Goal: Task Accomplishment & Management: Use online tool/utility

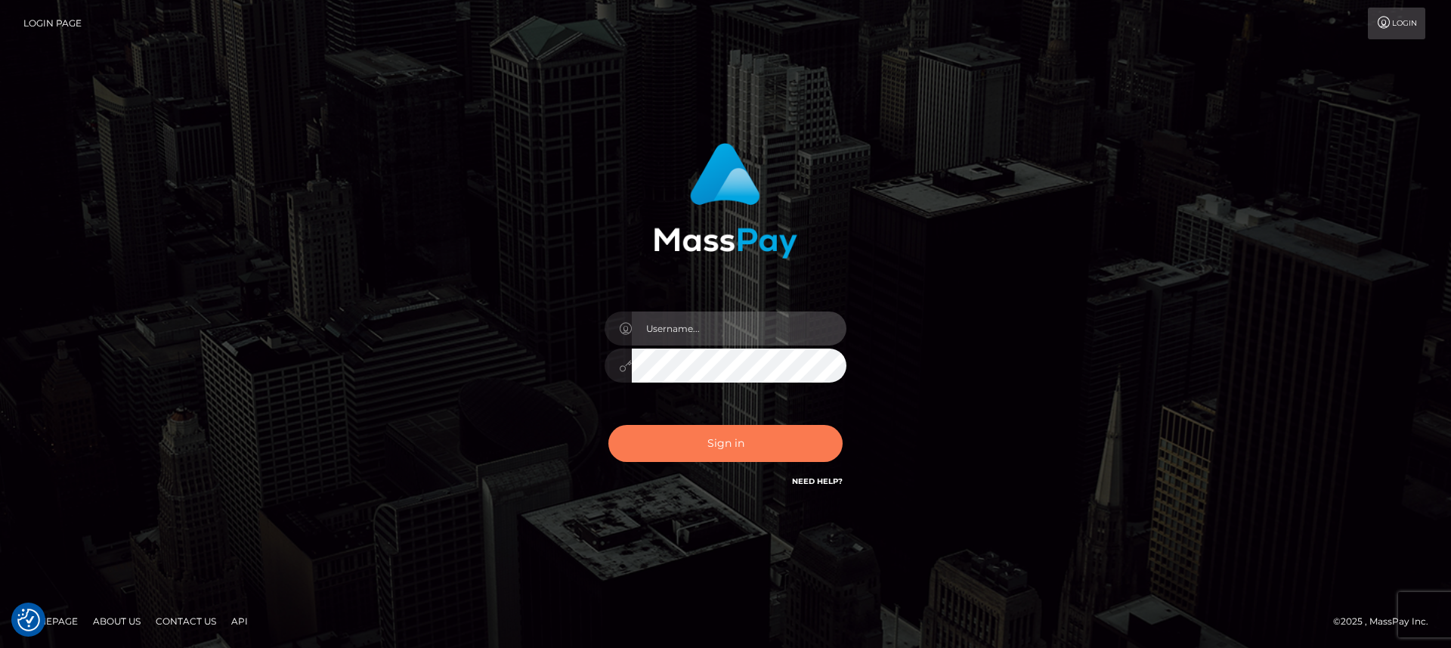
type input "nt.es"
click at [722, 459] on button "Sign in" at bounding box center [726, 443] width 234 height 37
type input "nt.es"
click at [722, 459] on button "Sign in" at bounding box center [726, 443] width 234 height 37
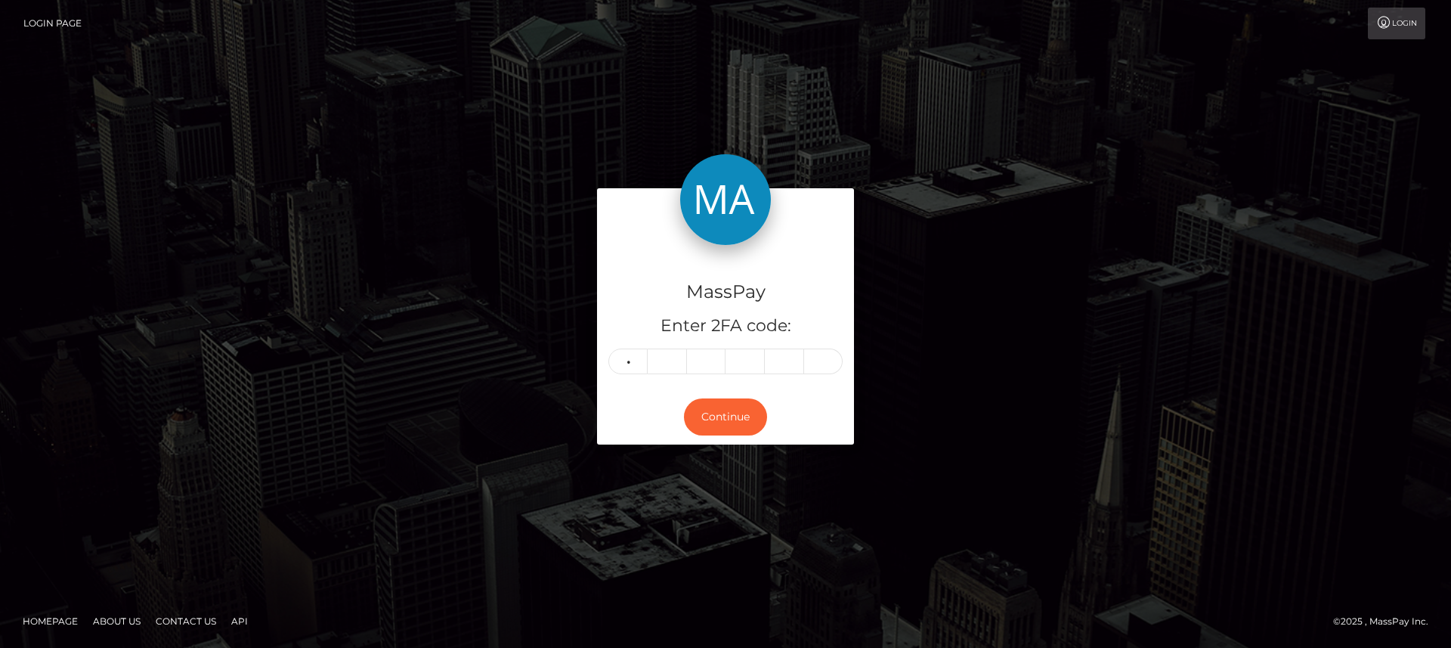
type input "7"
type input "8"
type input "1"
type input "3"
type input "9"
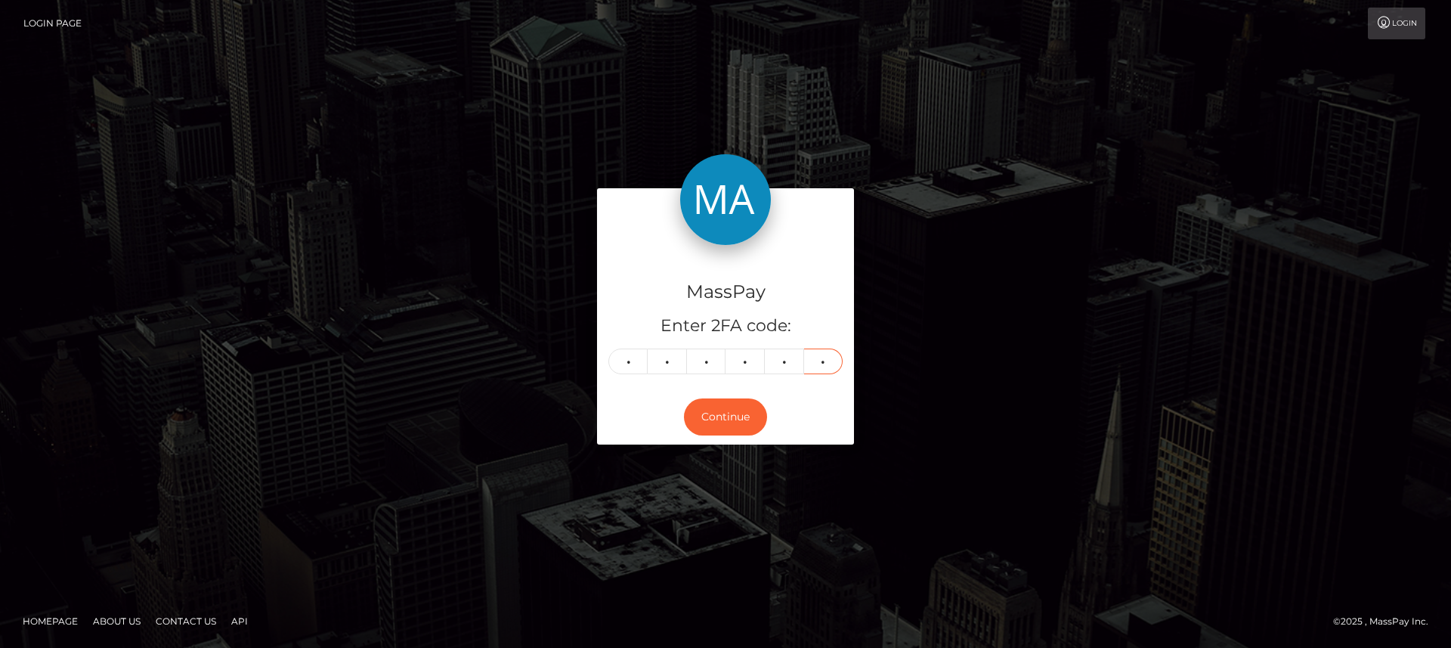
type input "5"
click at [720, 413] on button "Continue" at bounding box center [725, 416] width 83 height 37
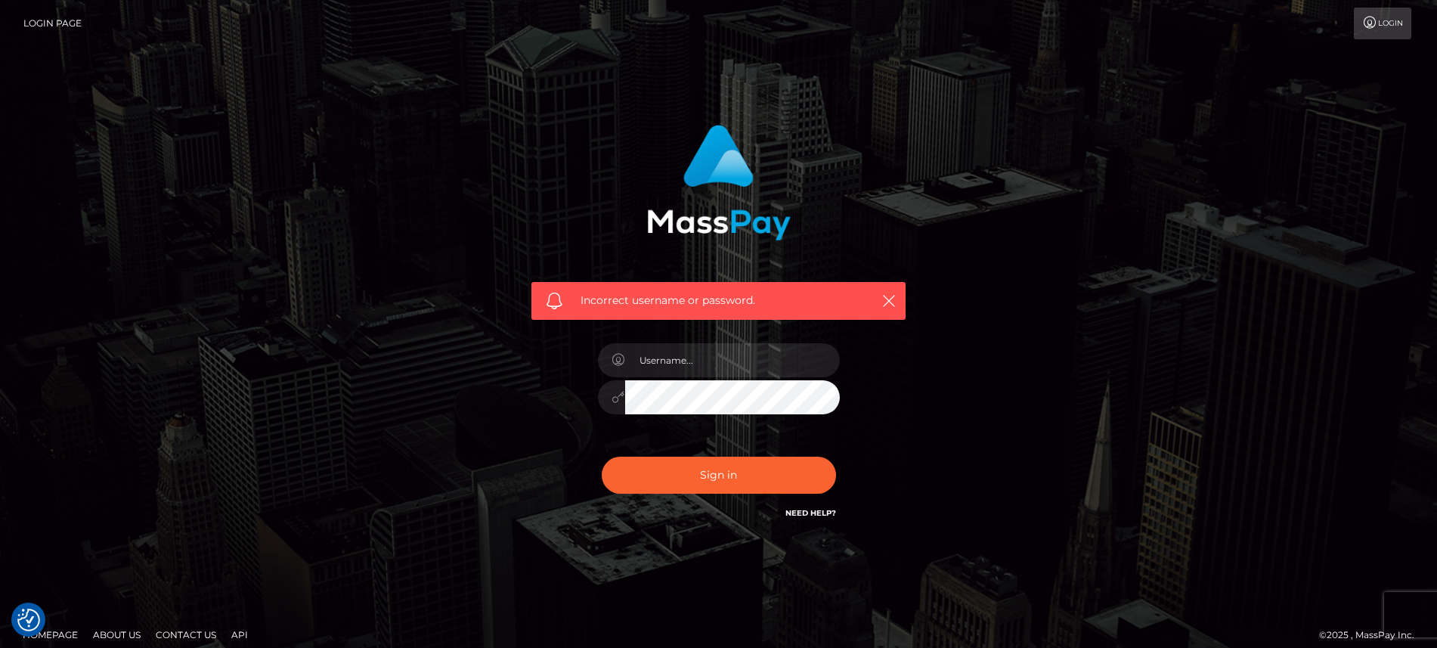
checkbox input "true"
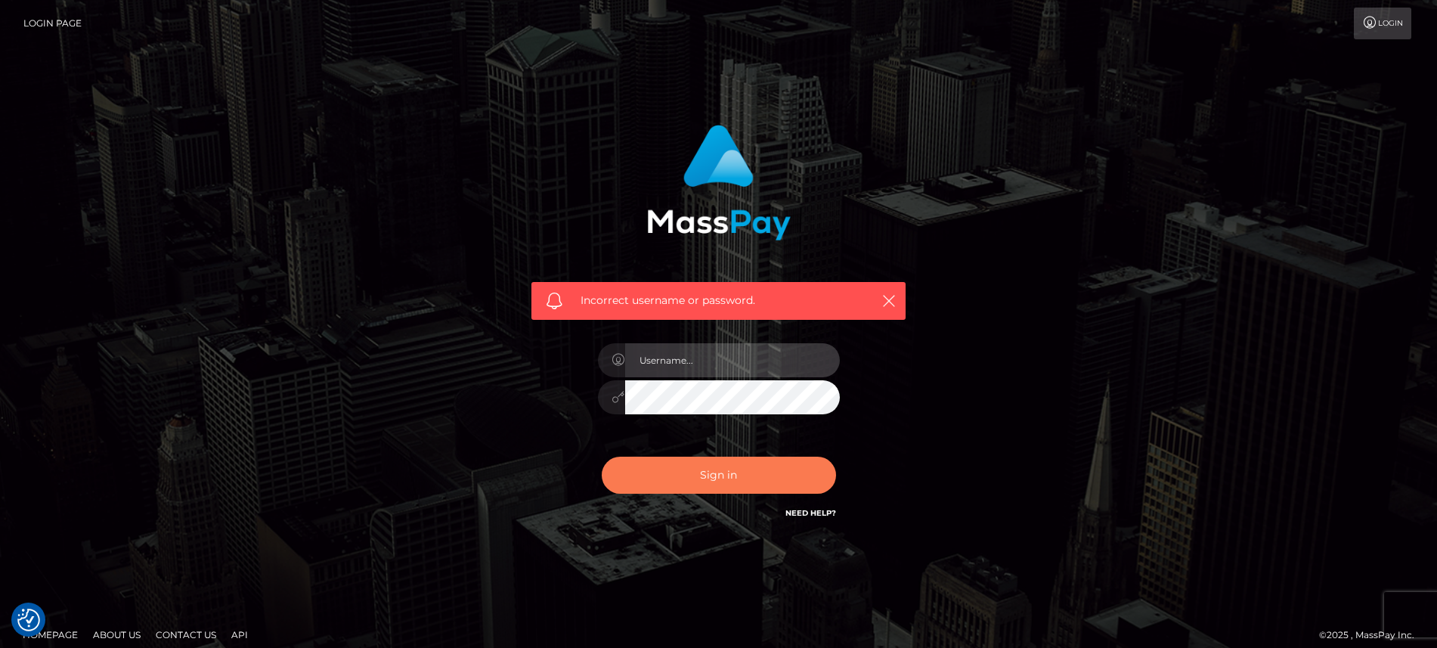
type input "[DOMAIN_NAME]"
click at [712, 484] on button "Sign in" at bounding box center [719, 475] width 234 height 37
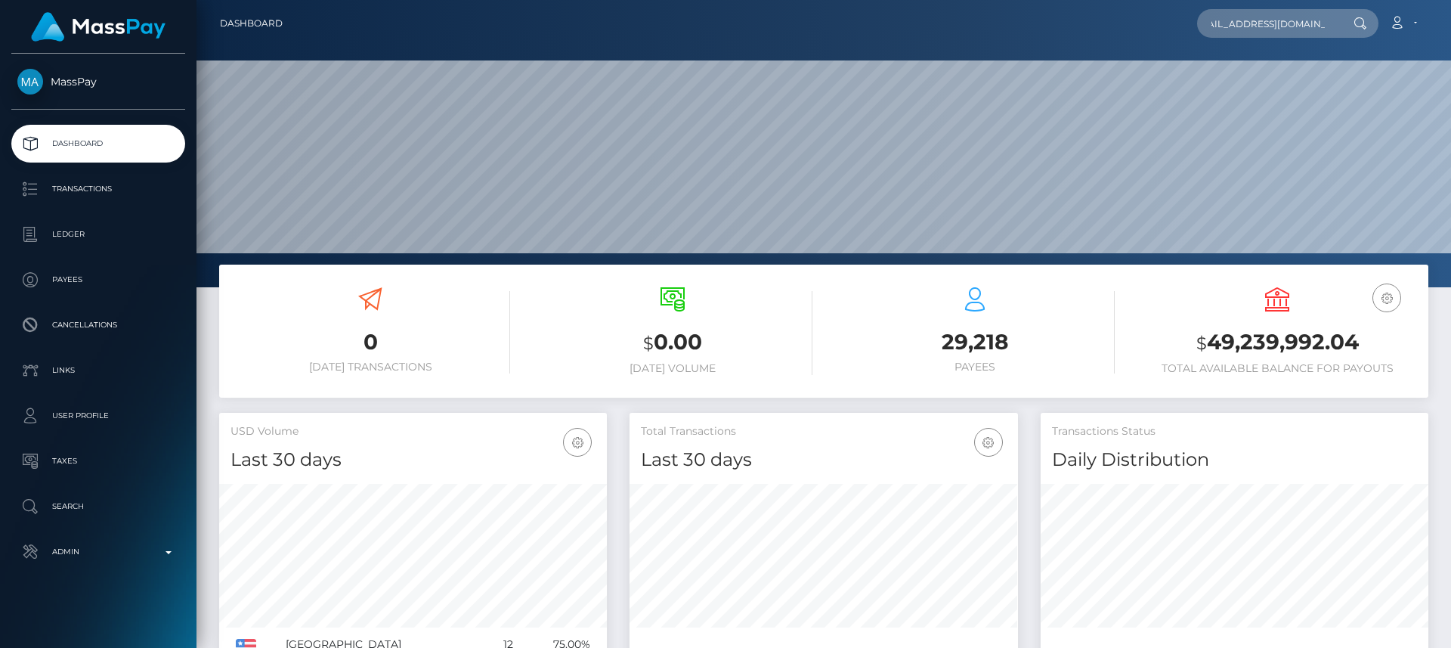
scroll to position [268, 389]
type input "hunnybunnyy20@gmail.com"
click at [1324, 14] on input "[EMAIL_ADDRESS][DOMAIN_NAME]" at bounding box center [1268, 23] width 142 height 29
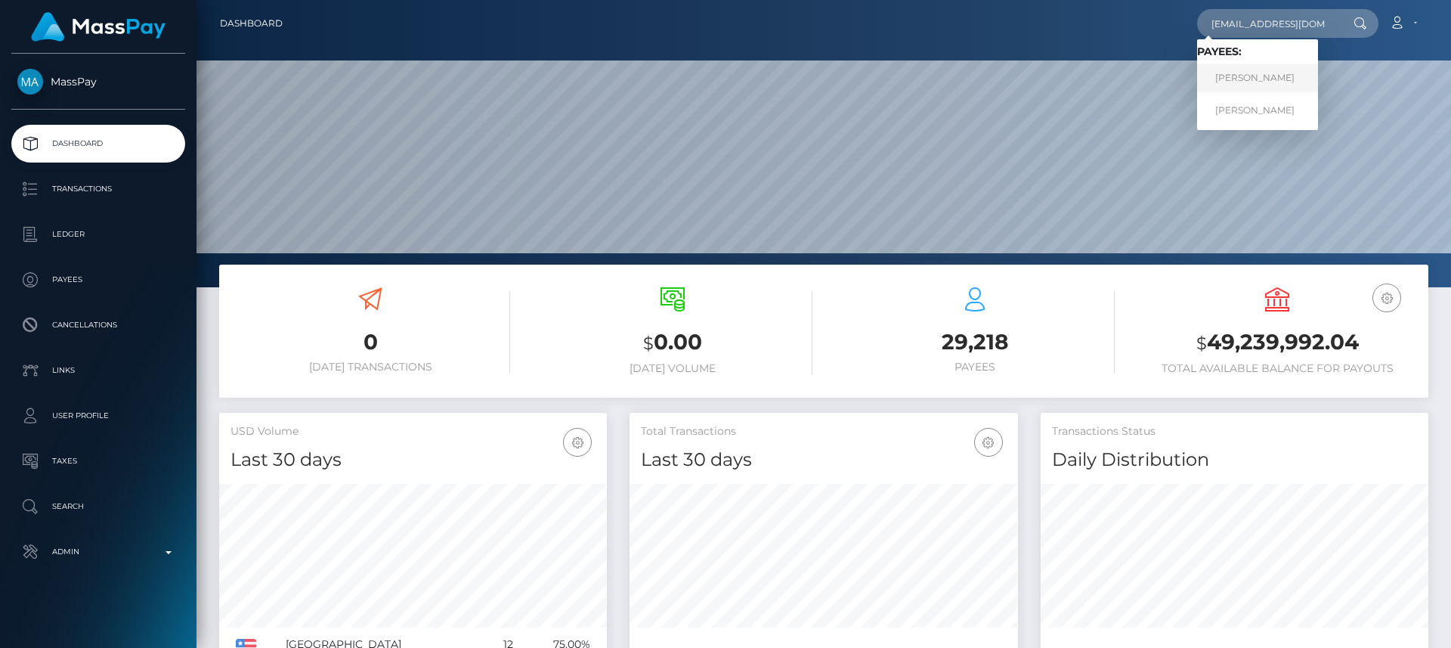
click at [1259, 74] on link "Bailey Davis" at bounding box center [1257, 78] width 121 height 28
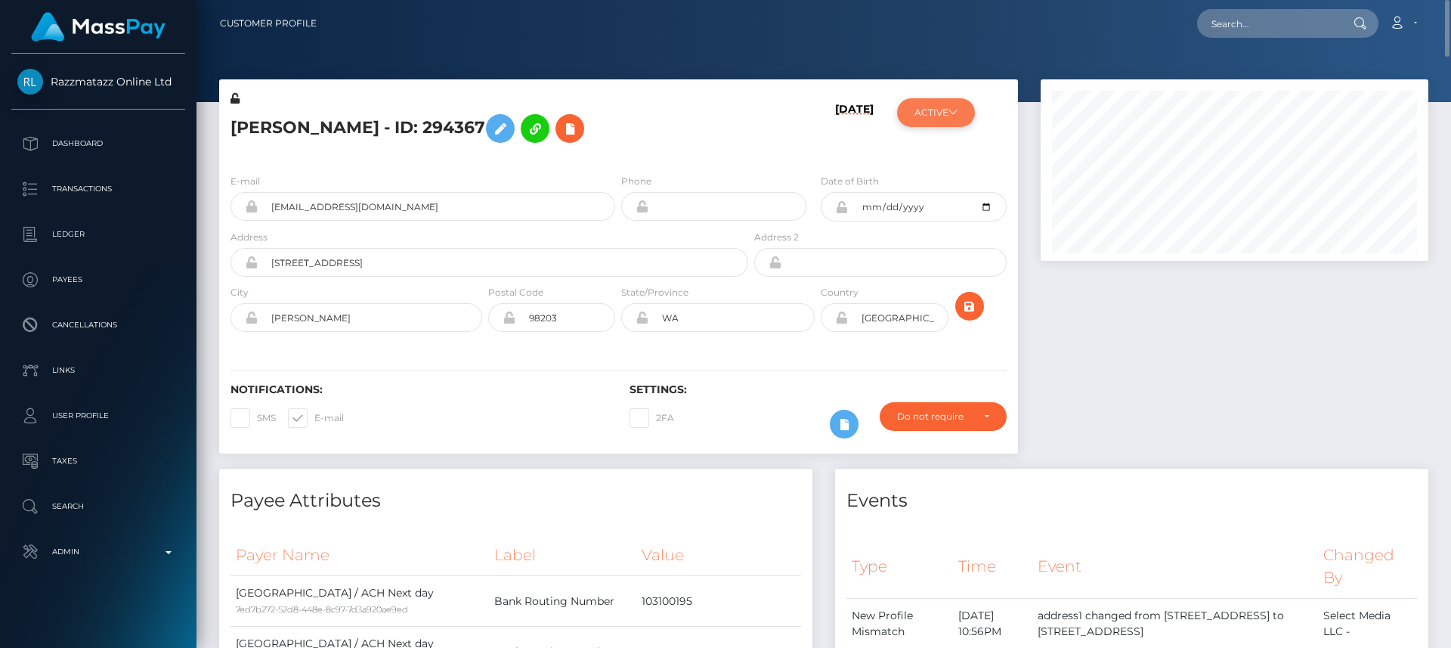
click at [938, 106] on button "ACTIVE" at bounding box center [936, 112] width 78 height 29
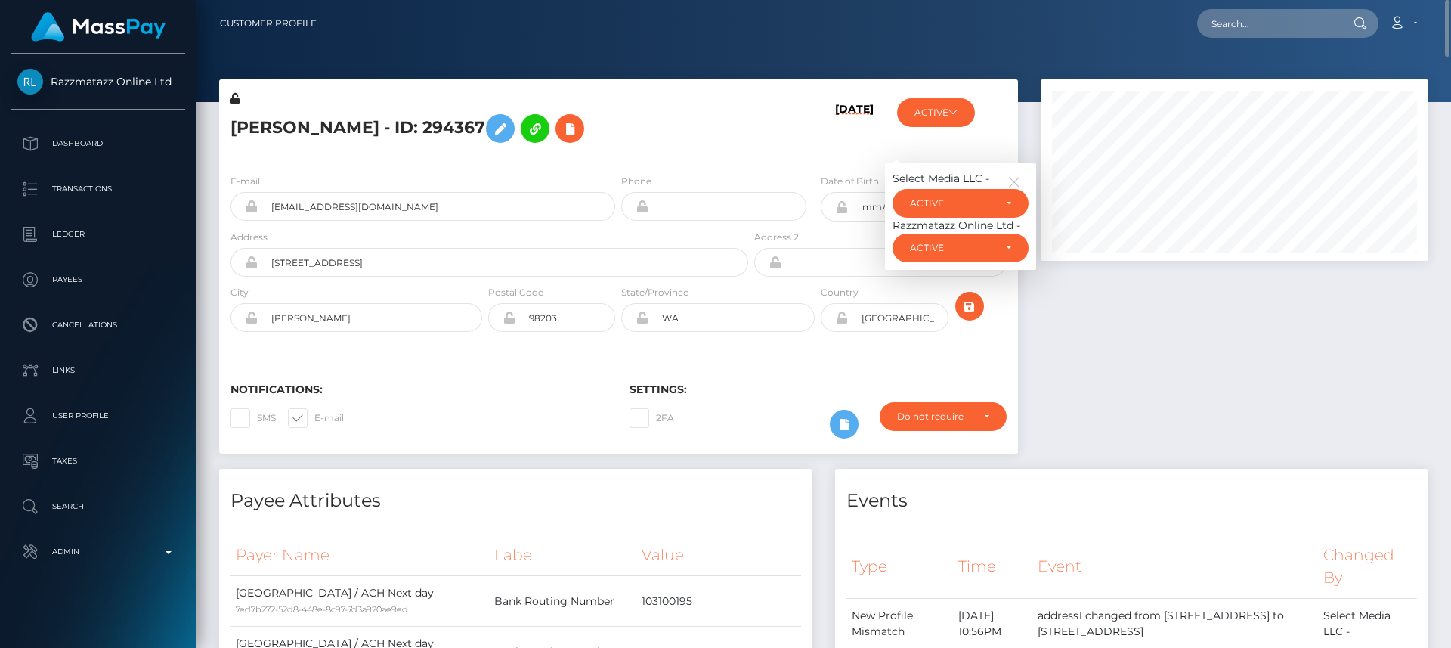
click at [1083, 379] on div at bounding box center [1235, 273] width 410 height 389
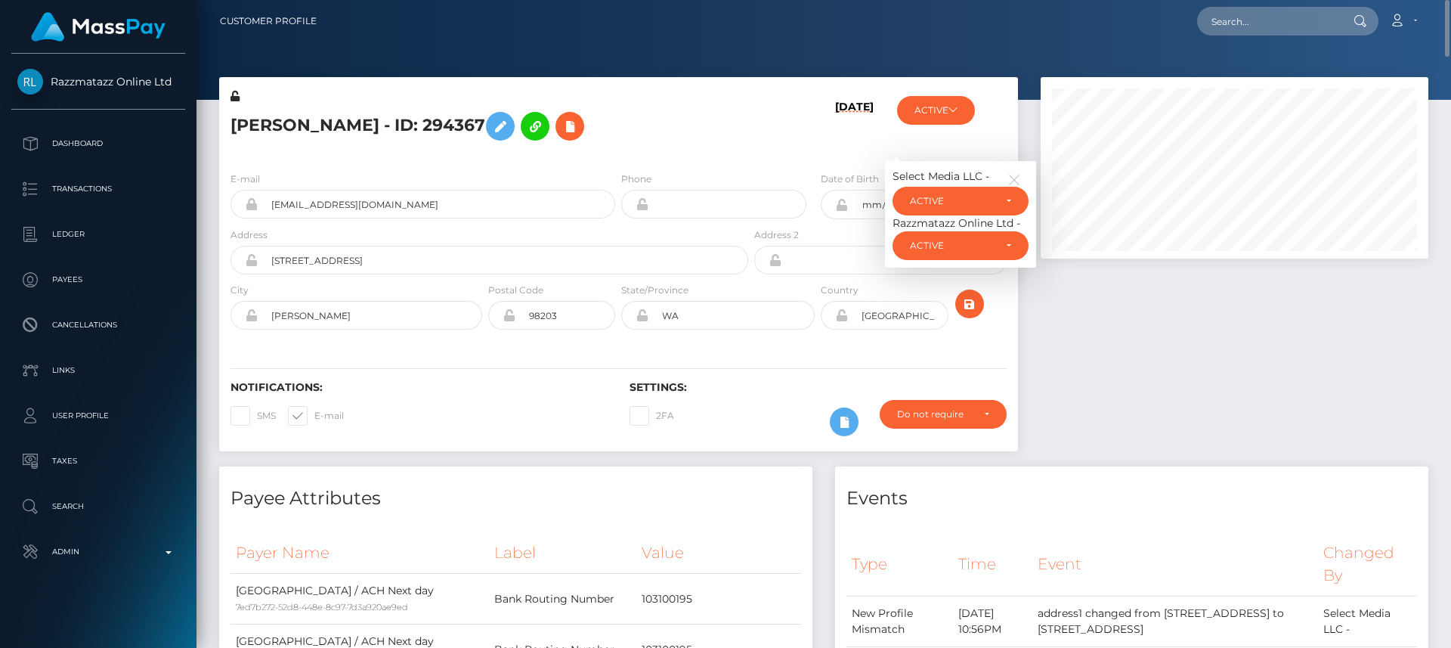
click at [784, 134] on div "09/26/25" at bounding box center [817, 123] width 133 height 71
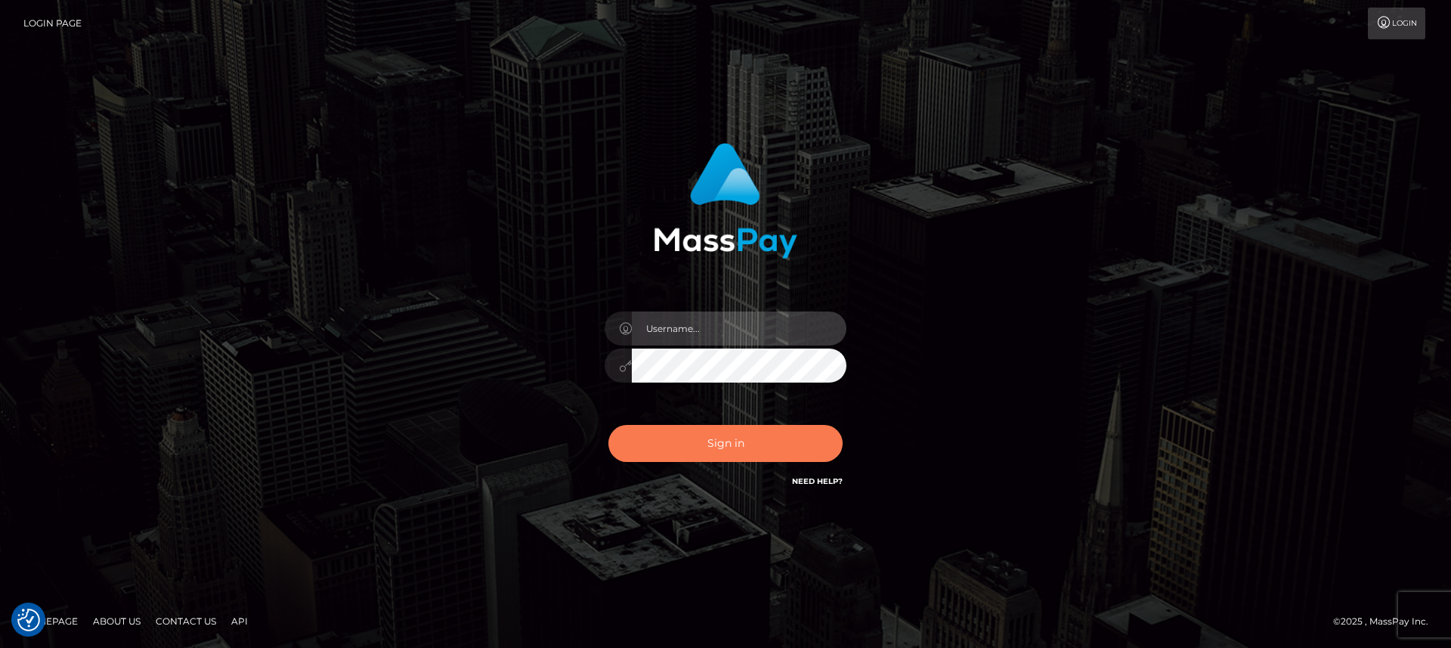
type input "[DOMAIN_NAME]"
click at [723, 444] on button "Sign in" at bounding box center [726, 443] width 234 height 37
type input "nt.es"
click at [723, 444] on button "Sign in" at bounding box center [726, 443] width 234 height 37
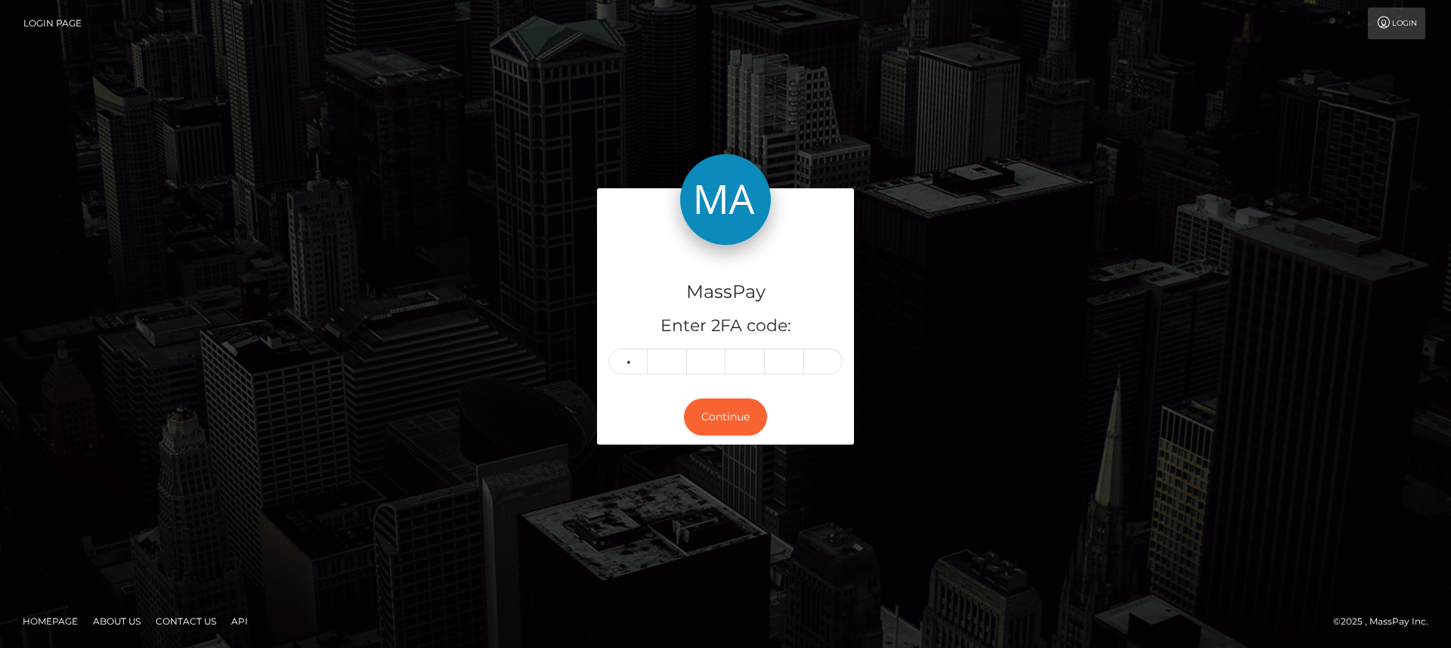
type input "0"
type input "9"
type input "8"
type input "4"
type input "8"
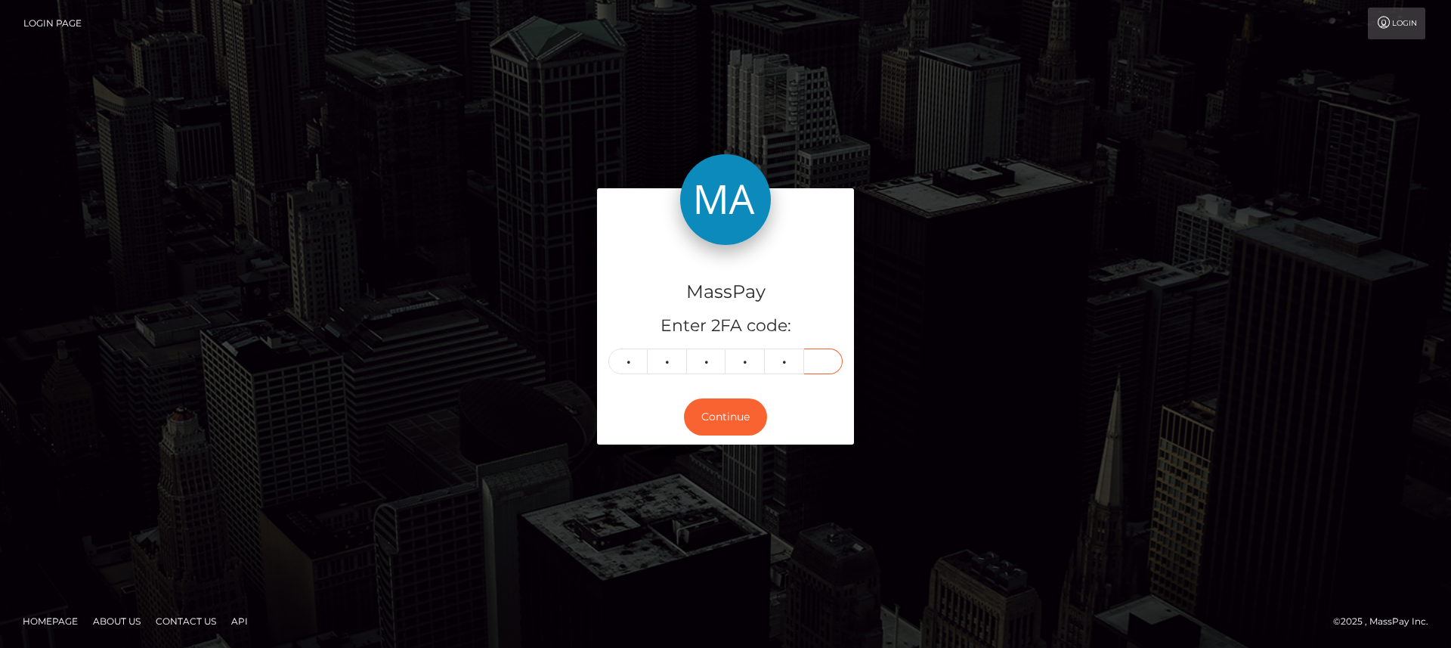
type input "6"
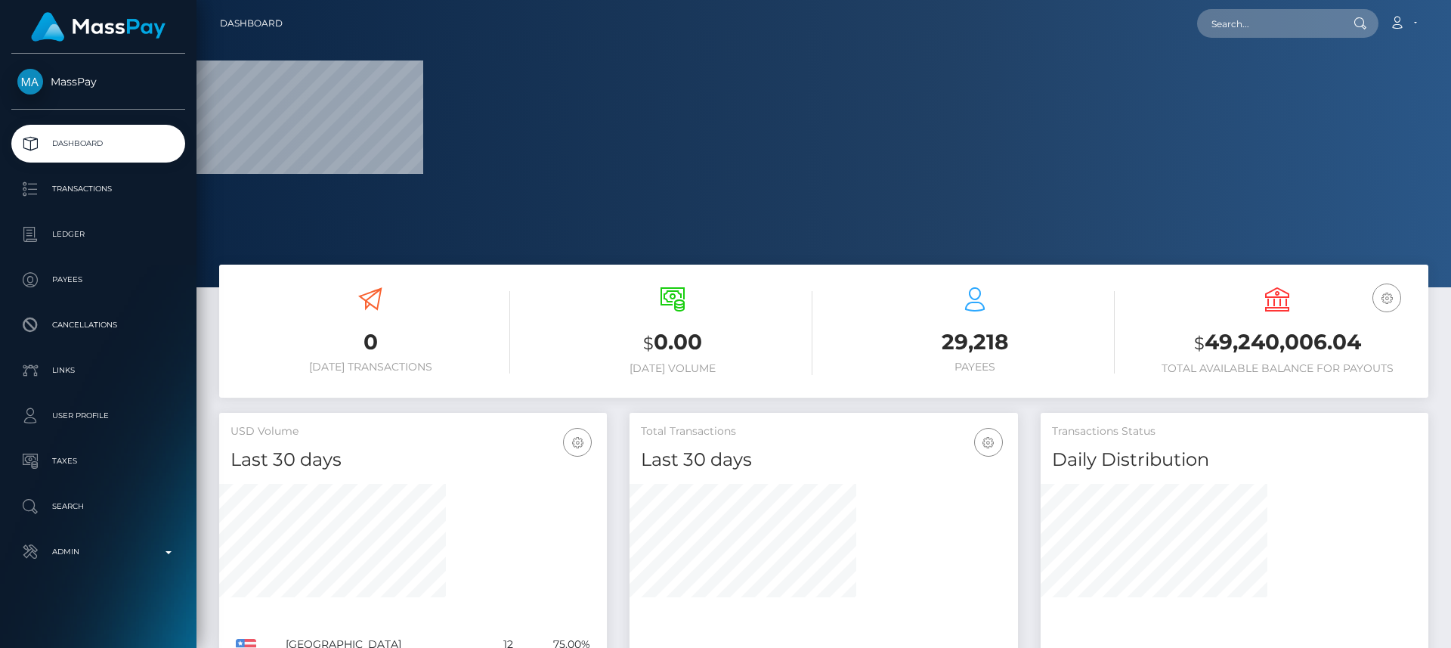
scroll to position [268, 389]
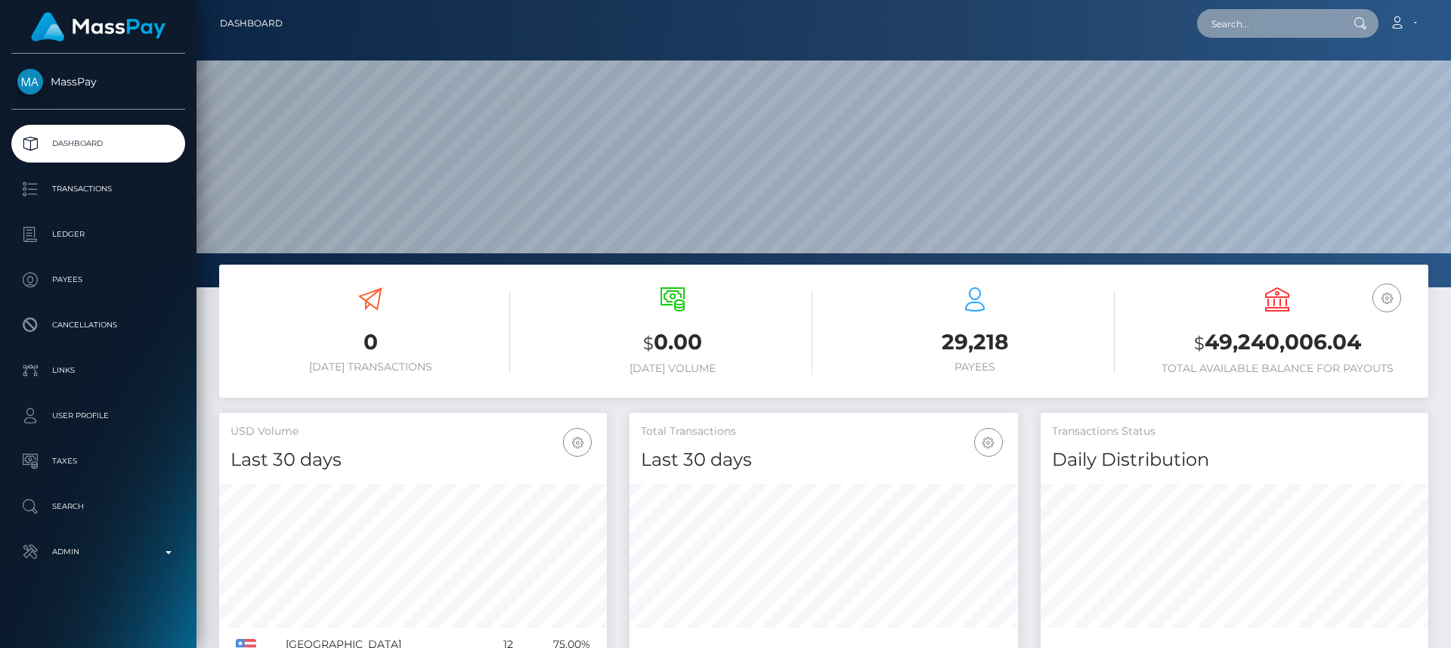
click at [1324, 25] on input "text" at bounding box center [1268, 23] width 142 height 29
paste input "riverstephens666@gmail.com"
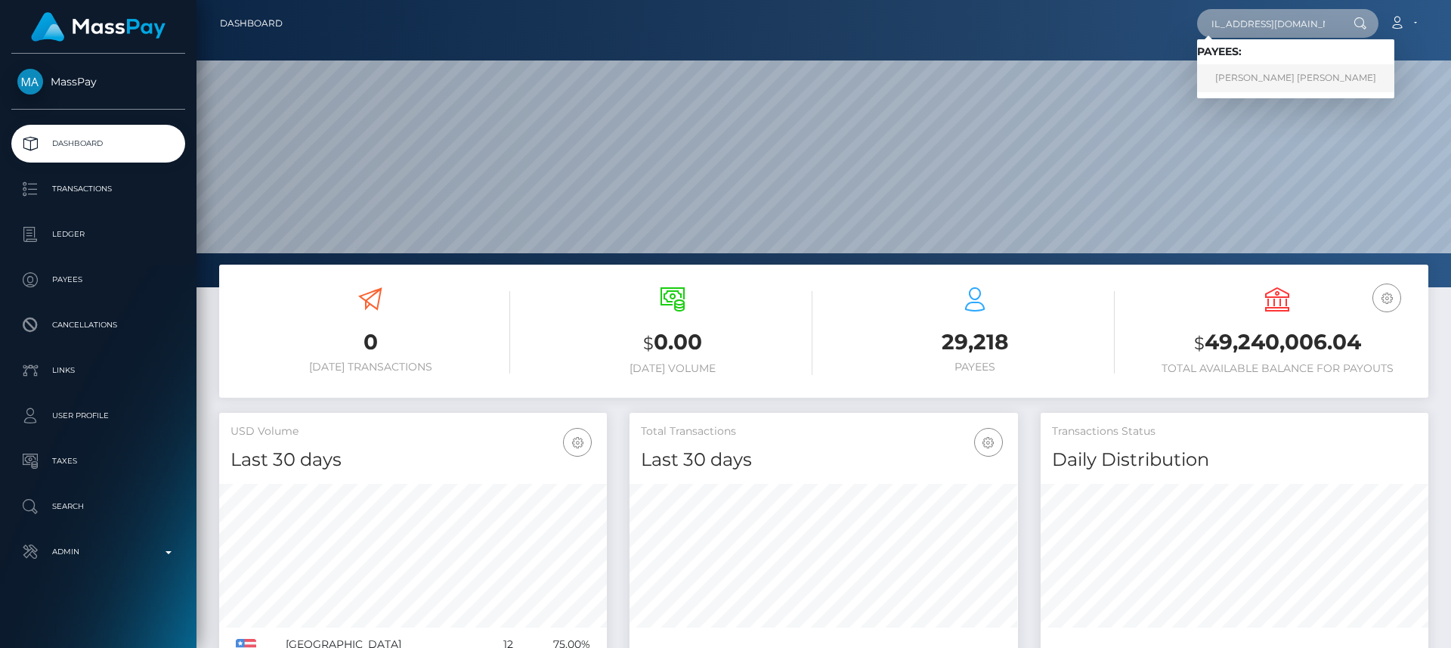
type input "riverstephens666@gmail.com"
click at [1378, 84] on link "SAMANTHA ROSE MOLLY STEPHENS" at bounding box center [1295, 78] width 197 height 28
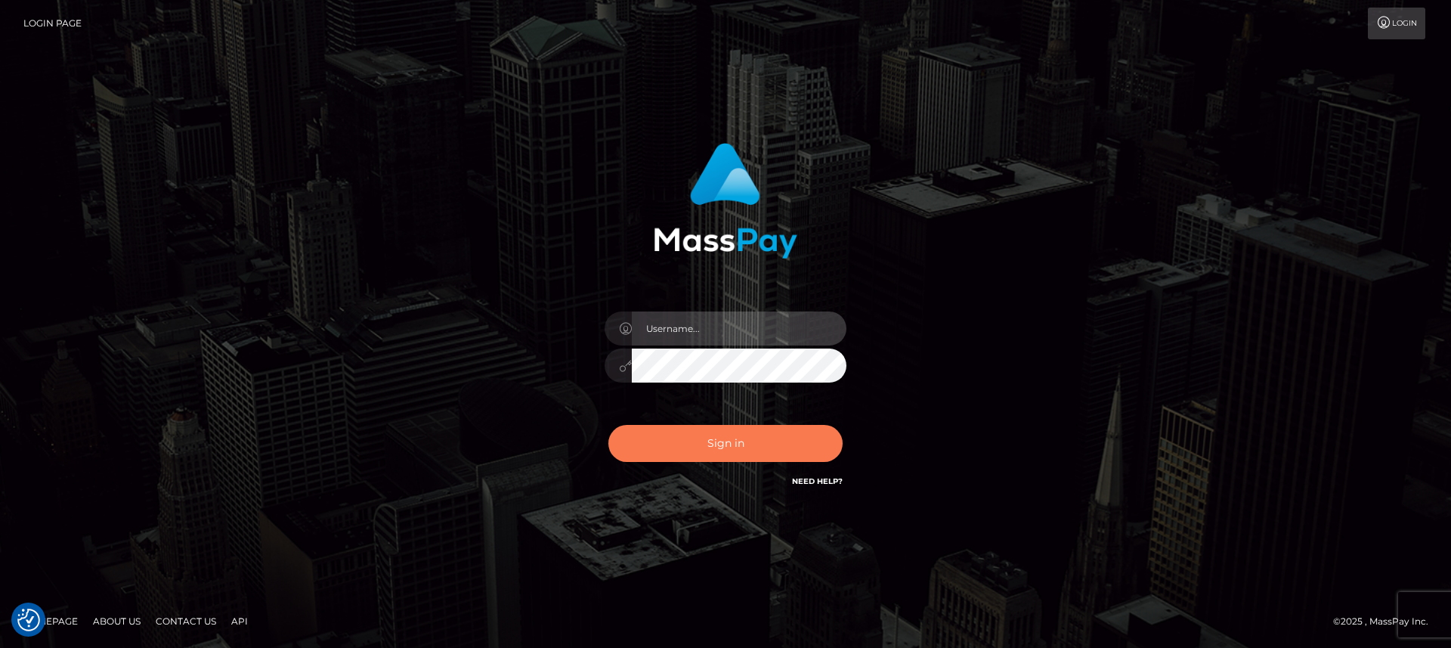
type input "nt.es"
click at [661, 438] on button "Sign in" at bounding box center [726, 443] width 234 height 37
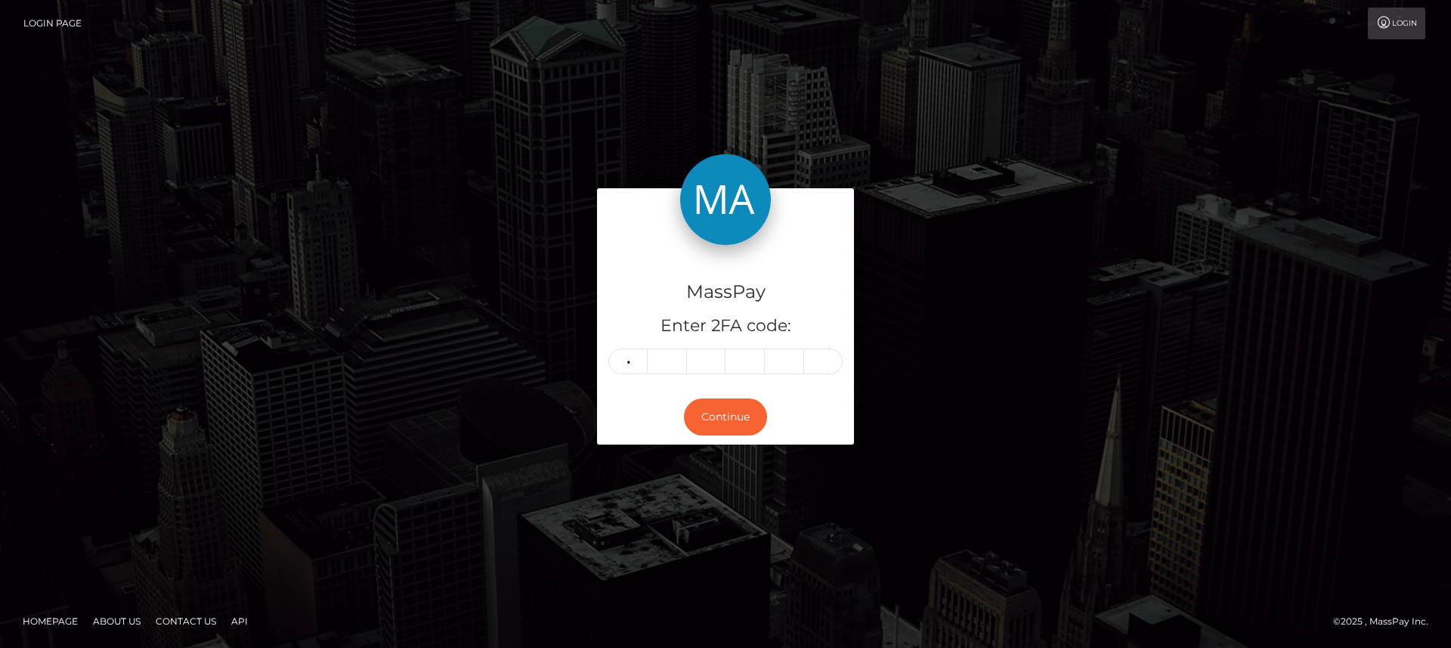
type input "1"
type input "4"
type input "8"
type input "1"
type input "5"
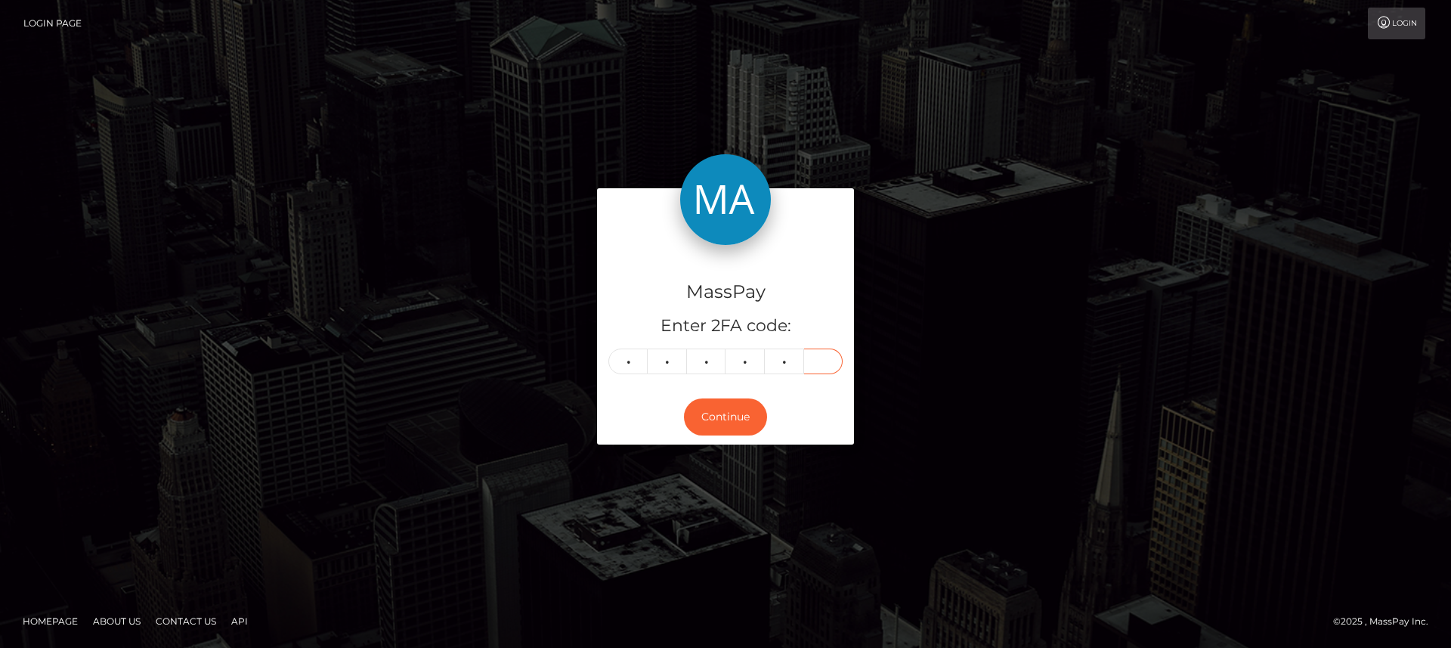
type input "8"
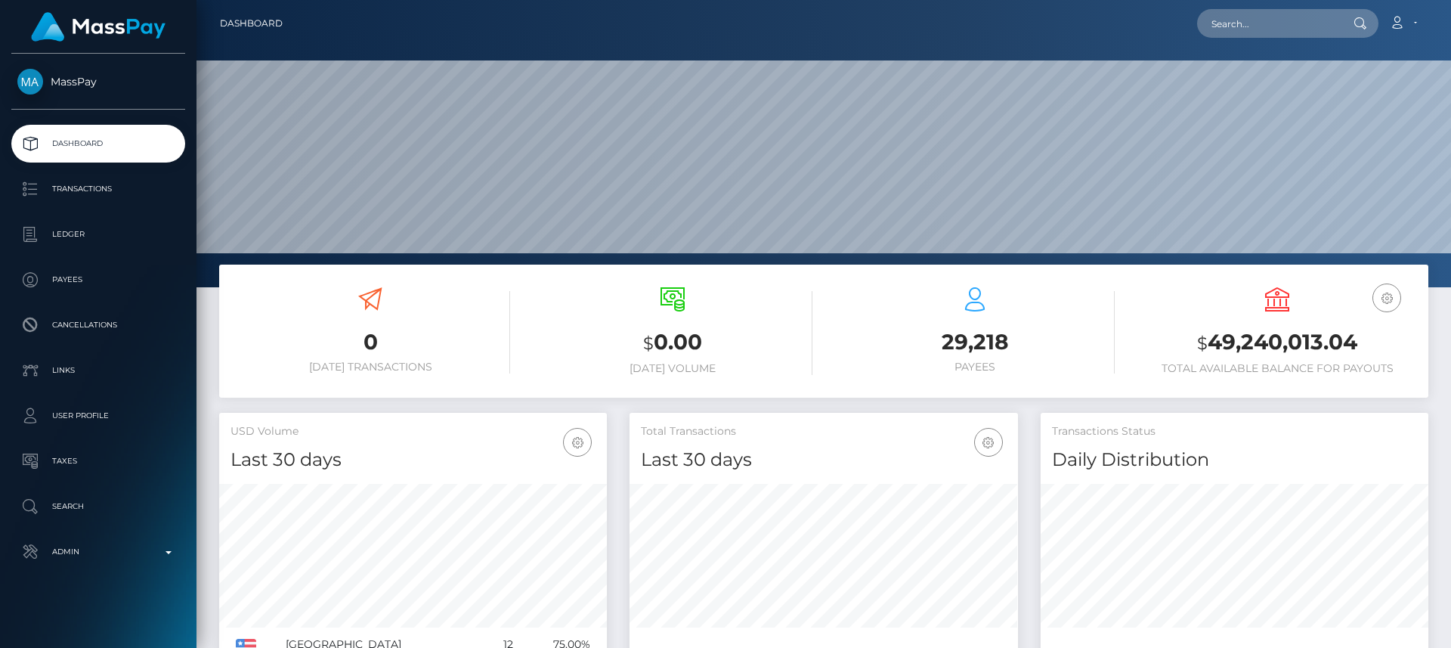
scroll to position [268, 389]
click at [1309, 26] on input "text" at bounding box center [1268, 23] width 142 height 29
paste input "emilymartin999@yahoo.co.uk"
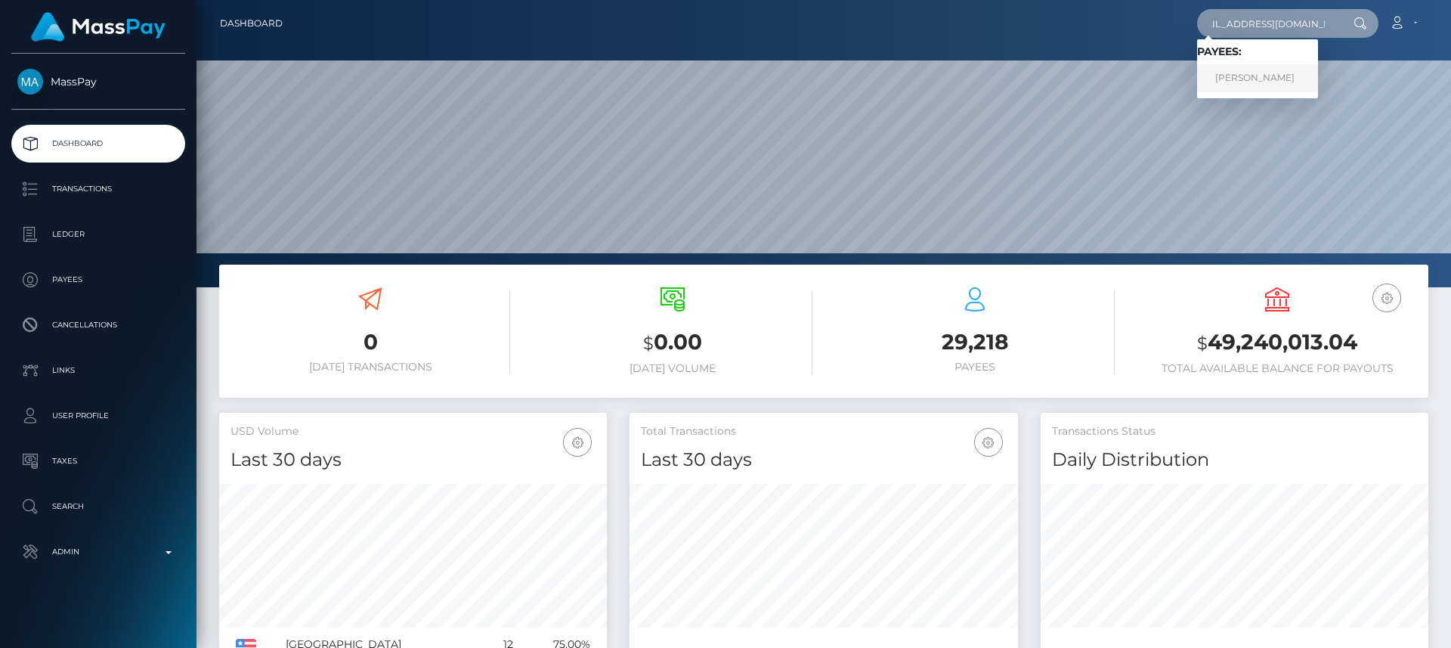
type input "[EMAIL_ADDRESS][DOMAIN_NAME]"
click at [1276, 82] on link "Emily Martin" at bounding box center [1257, 78] width 121 height 28
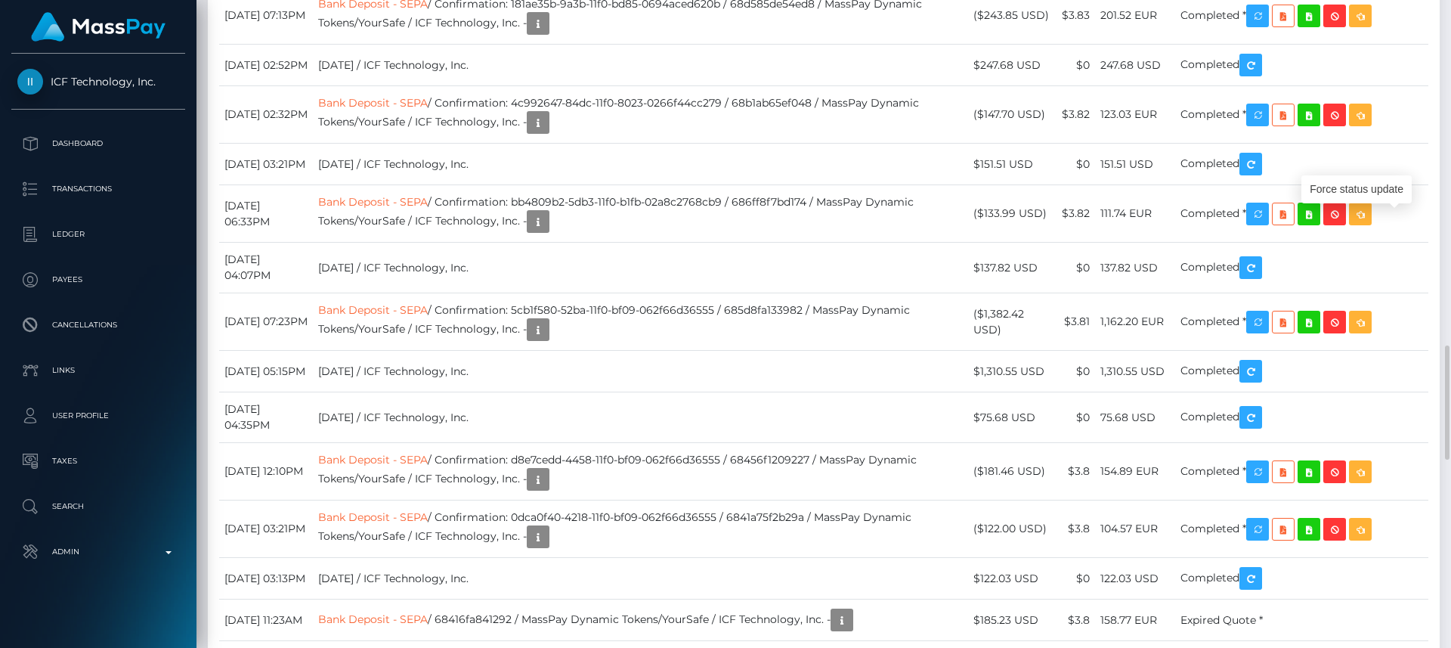
scroll to position [181, 389]
click at [1379, 190] on div "Force status update" at bounding box center [1357, 189] width 110 height 28
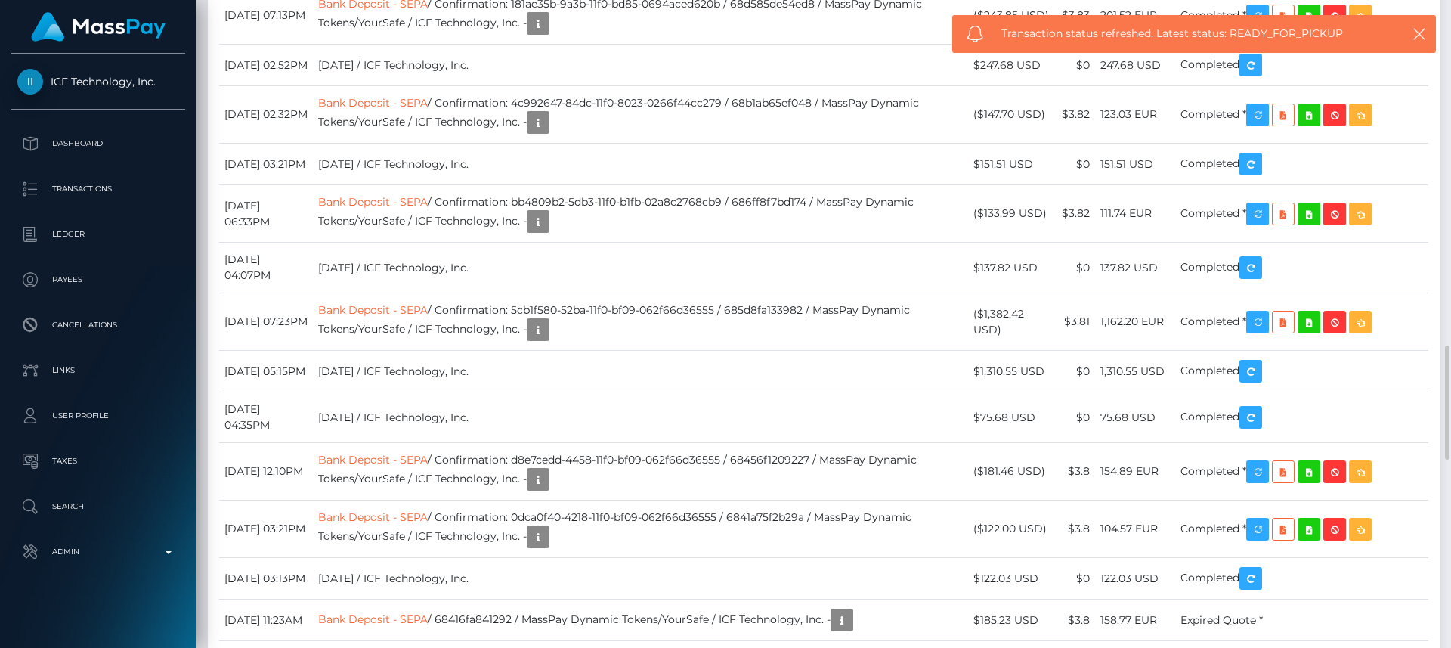
click at [1300, 161] on div "Date/Time Description Amount Fee Received Status Bank Deposit - SEPA" at bounding box center [824, 579] width 1232 height 1502
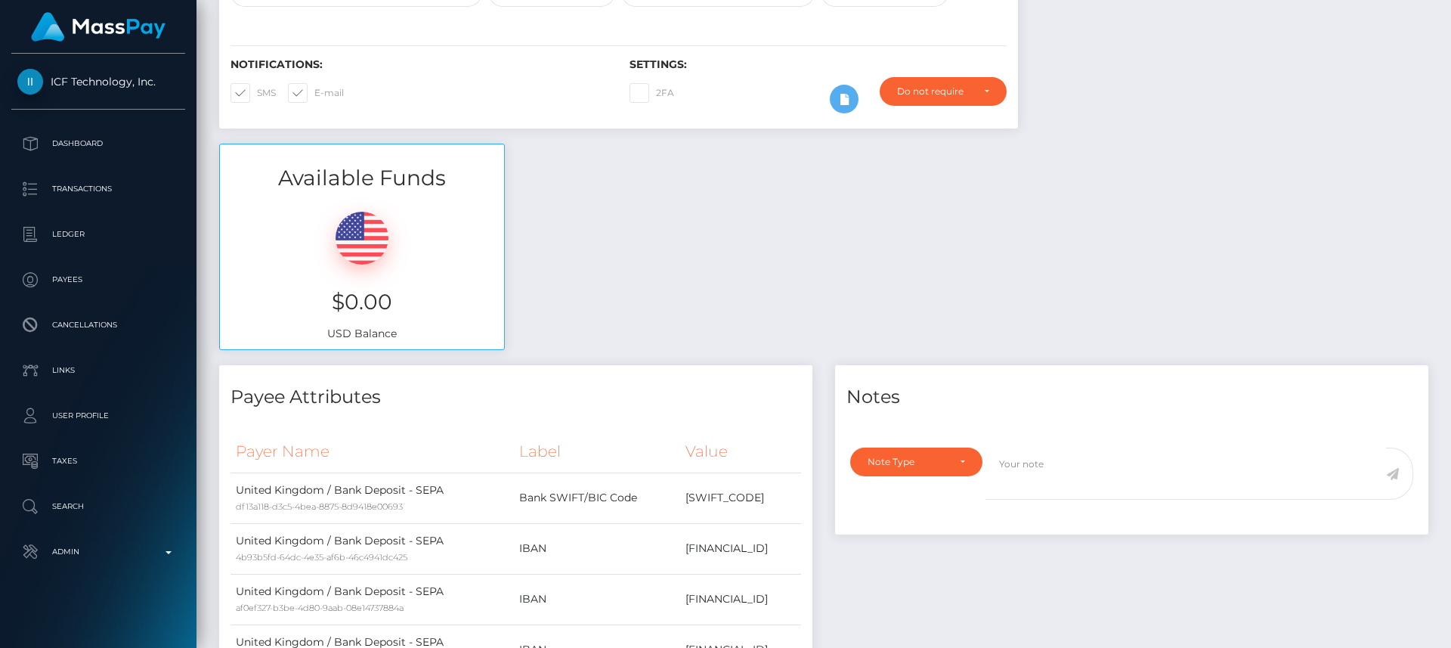
scroll to position [0, 0]
